Goal: Information Seeking & Learning: Learn about a topic

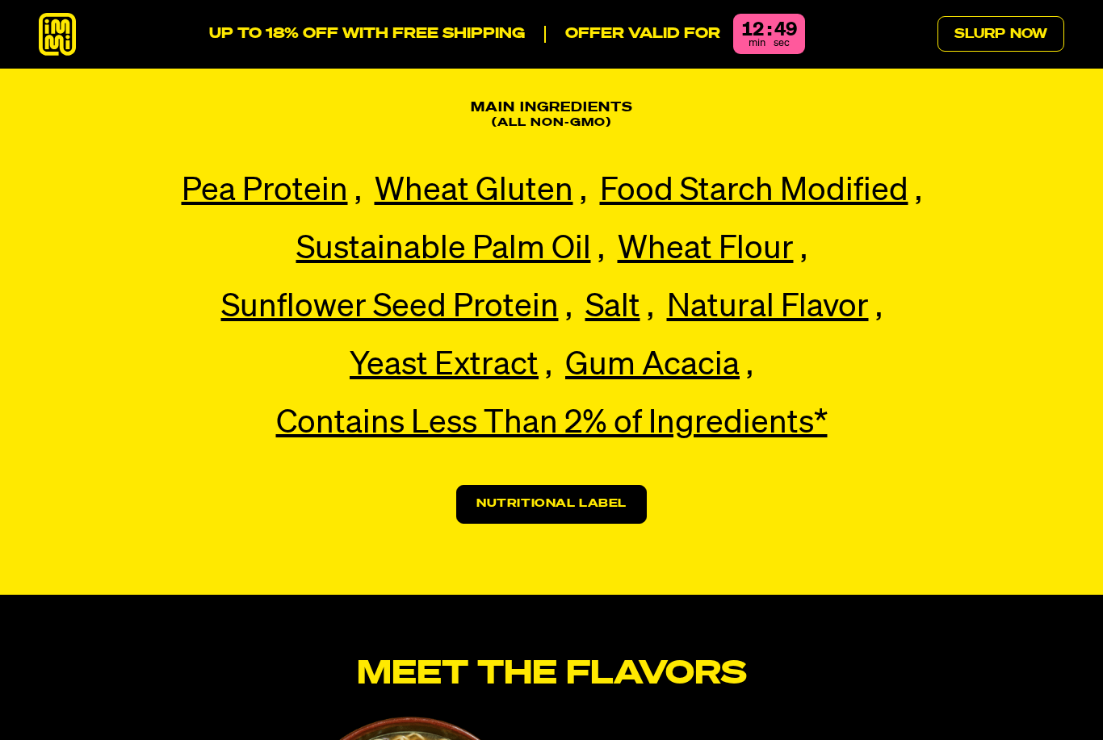
scroll to position [3770, 0]
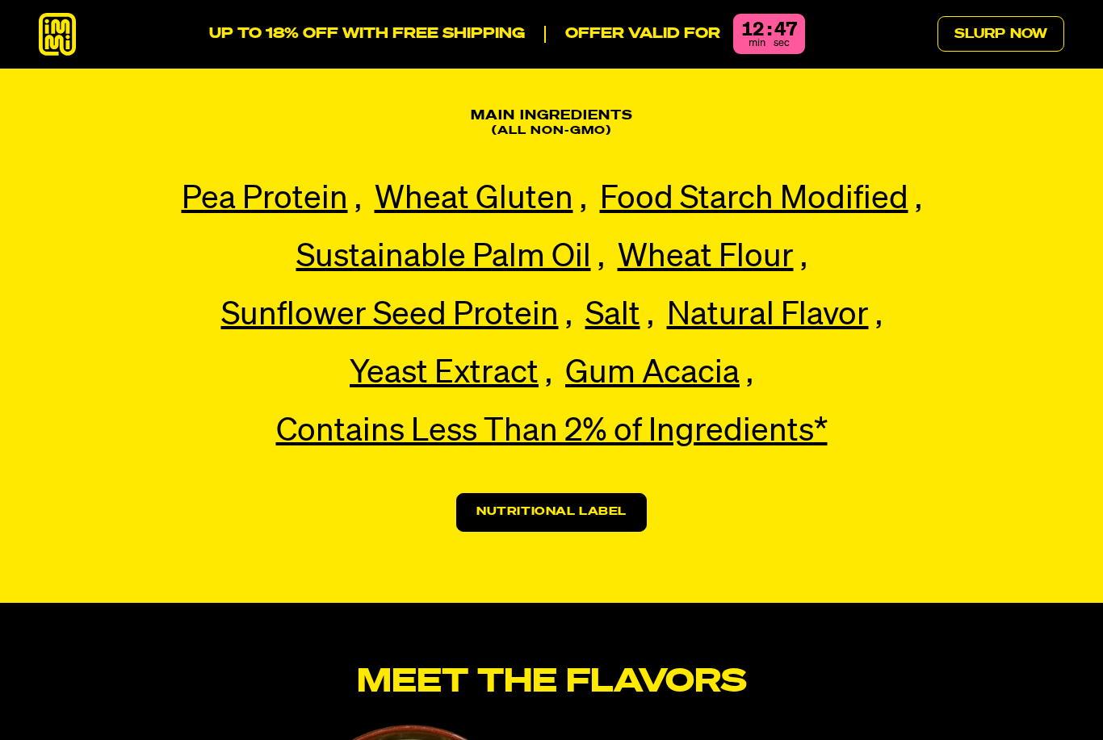
click at [557, 493] on link "Nutritional Label" at bounding box center [551, 512] width 190 height 39
click at [526, 493] on link "Nutritional Label" at bounding box center [551, 512] width 190 height 39
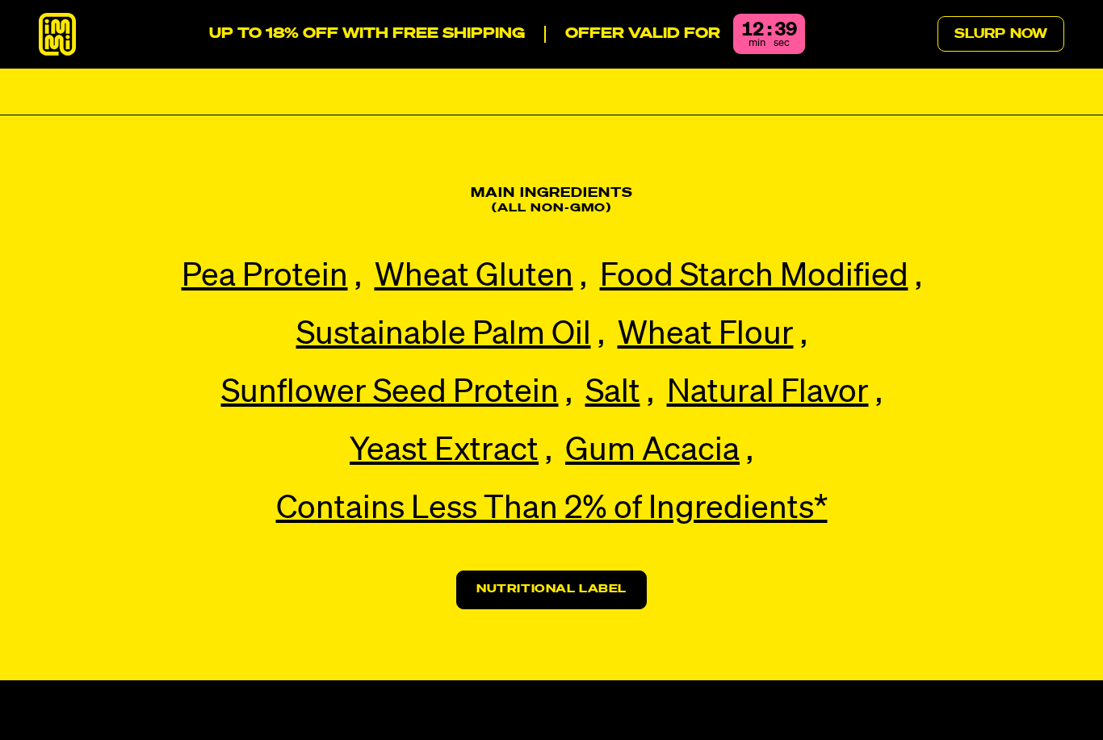
scroll to position [3693, 0]
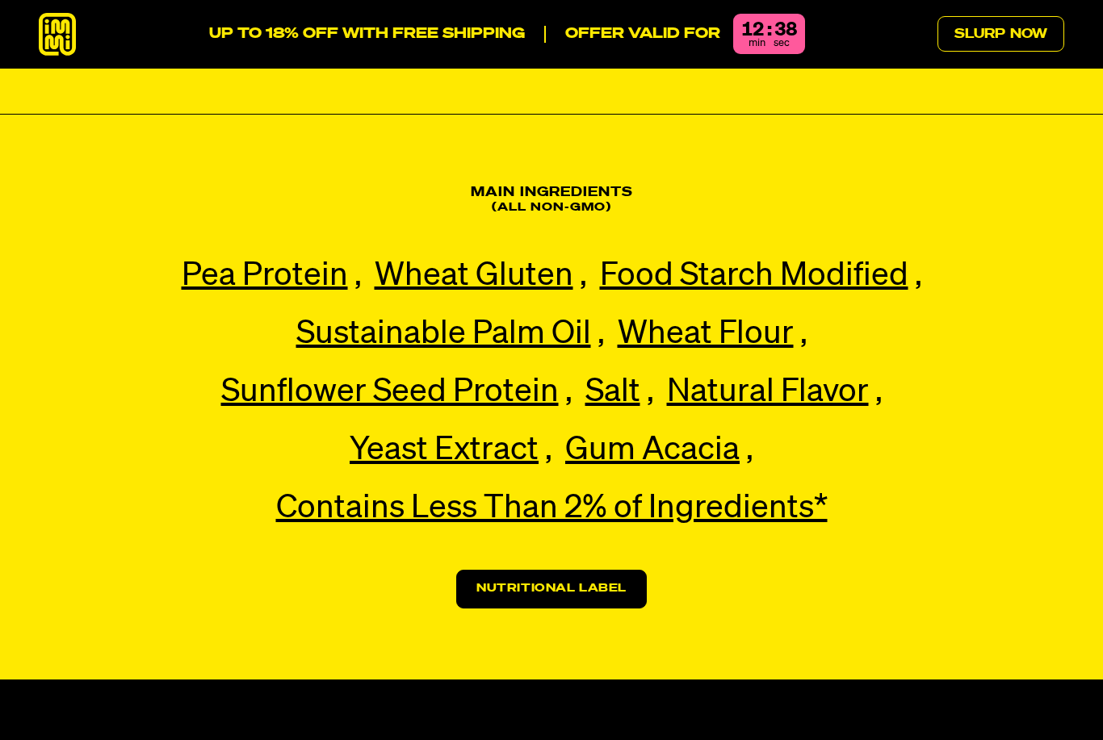
click at [416, 492] on span "Contains Less Than 2% of Ingredients*" at bounding box center [551, 508] width 551 height 32
click at [985, 542] on section "Main Ingredients (All non-gmo) Pea Protein Pea Protein Our premium pea protein,…" at bounding box center [551, 397] width 1103 height 565
click at [513, 570] on link "Nutritional Label" at bounding box center [551, 589] width 190 height 39
click at [510, 570] on link "Nutritional Label" at bounding box center [551, 589] width 190 height 39
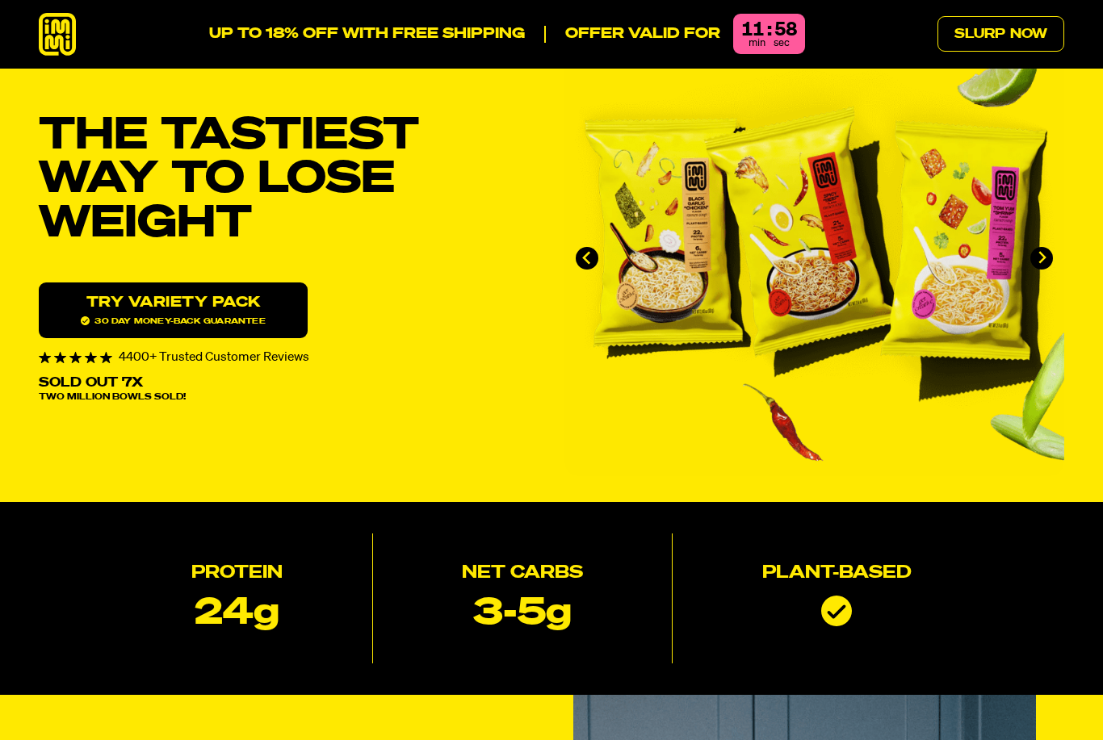
scroll to position [0, 0]
